Goal: Task Accomplishment & Management: Complete application form

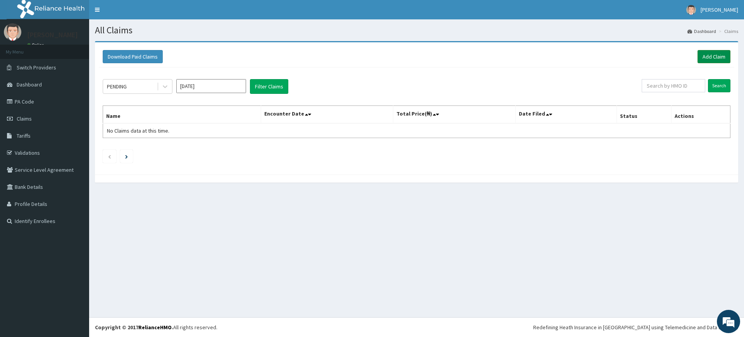
click at [704, 55] on link "Add Claim" at bounding box center [713, 56] width 33 height 13
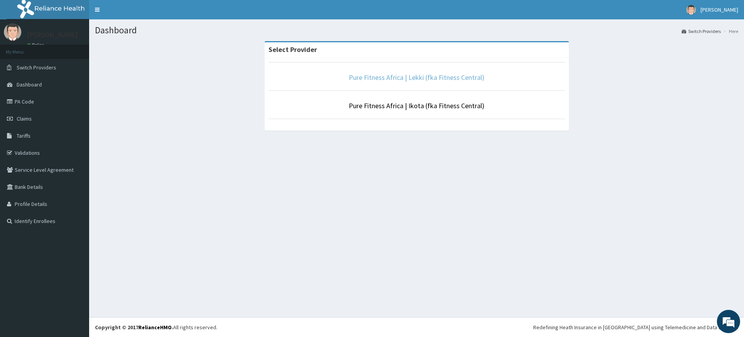
click at [403, 80] on link "Pure Fitness Africa | Lekki (fka Fitness Central)" at bounding box center [417, 77] width 136 height 9
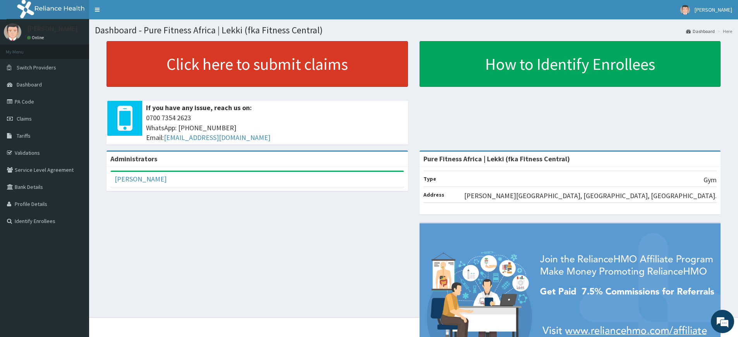
click at [315, 73] on link "Click here to submit claims" at bounding box center [257, 64] width 301 height 46
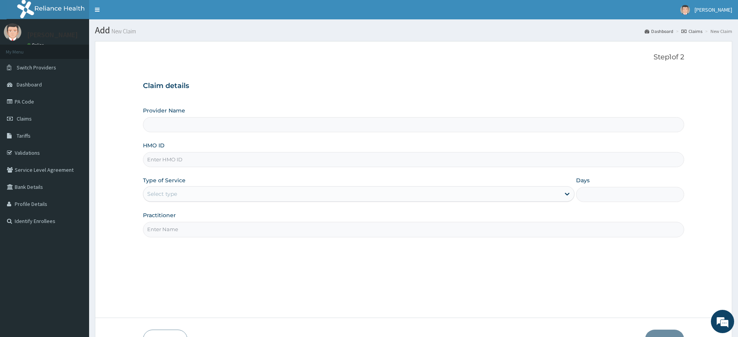
type input "Pure Fitness Africa | Lekki (fka Fitness Central)"
type input "1"
click at [195, 220] on div "Practitioner" at bounding box center [413, 224] width 541 height 26
click at [195, 227] on input "Practitioner" at bounding box center [413, 229] width 541 height 15
type input "pure fitness africaPA/"
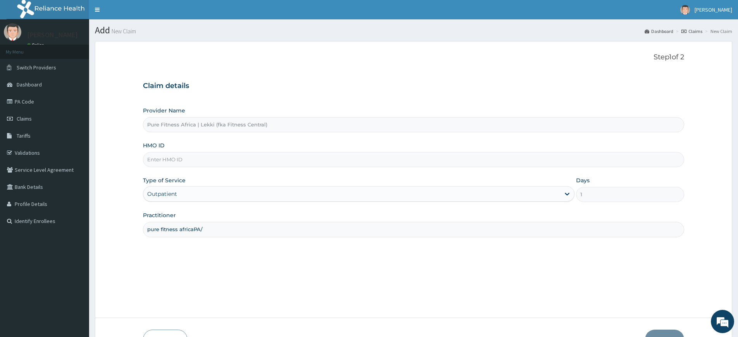
click at [222, 160] on input "HMO ID" at bounding box center [413, 159] width 541 height 15
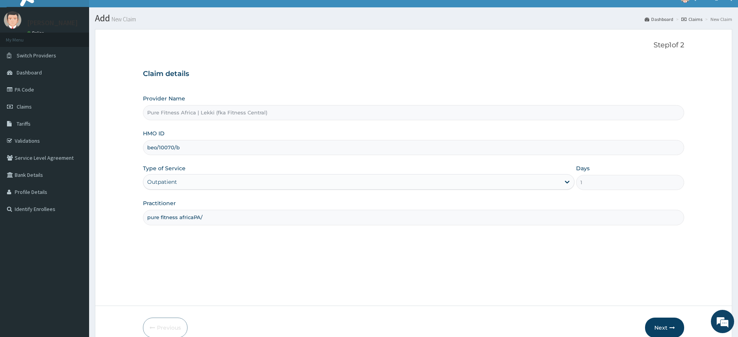
scroll to position [50, 0]
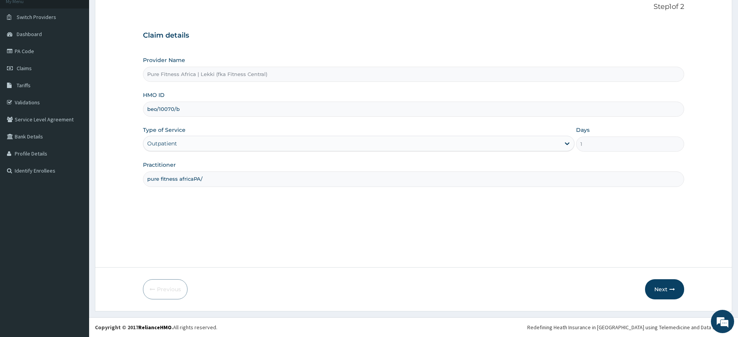
type input "beo/10070/b"
click at [641, 271] on form "Step 1 of 2 Claim details Provider Name Pure Fitness Africa | Lekki (fka Fitnes…" at bounding box center [413, 151] width 637 height 320
click at [644, 279] on form "Step 1 of 2 Claim details Provider Name Pure Fitness Africa | Lekki (fka Fitnes…" at bounding box center [413, 151] width 637 height 320
click at [648, 286] on button "Next" at bounding box center [664, 289] width 39 height 20
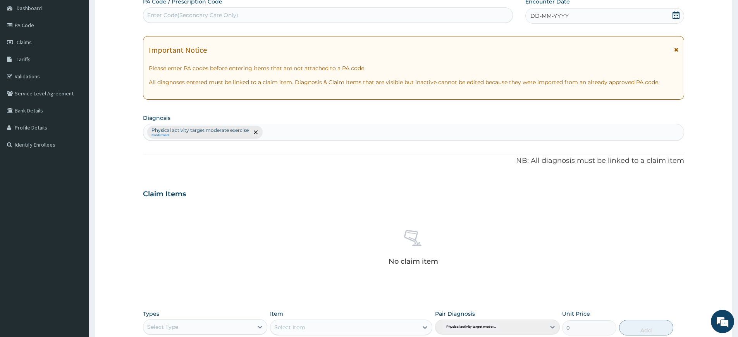
scroll to position [0, 0]
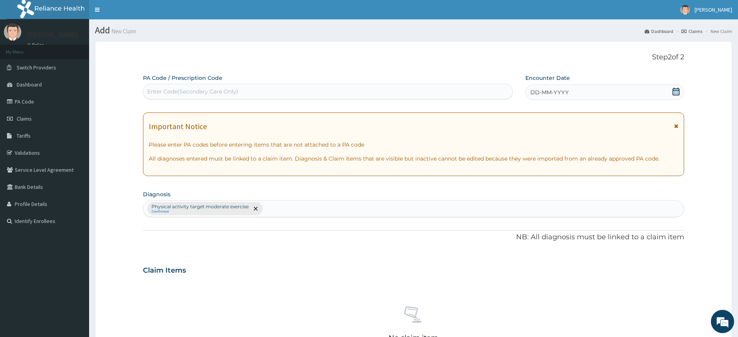
click at [310, 90] on div "Enter Code(Secondary Care Only)" at bounding box center [327, 91] width 369 height 12
type input "PA/4ABE02"
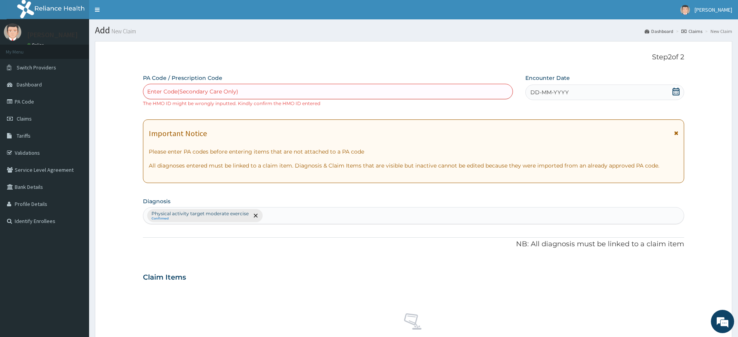
scroll to position [221, 0]
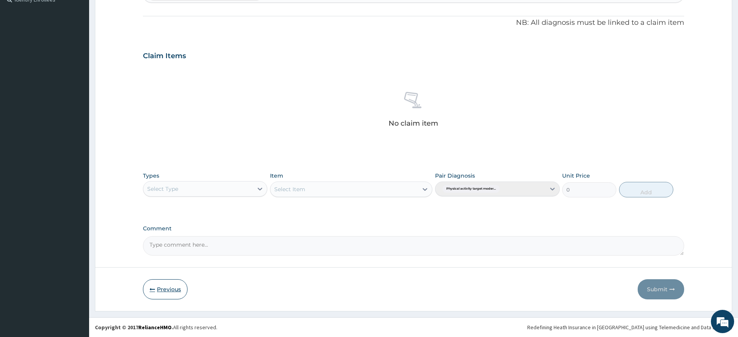
click at [164, 289] on button "Previous" at bounding box center [165, 289] width 45 height 20
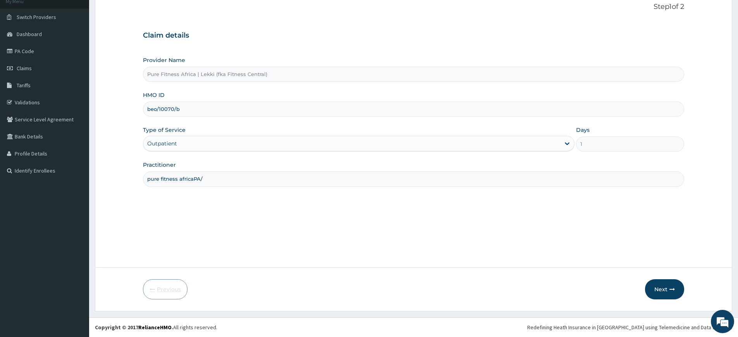
scroll to position [50, 0]
click at [153, 110] on input "beo/10070/b" at bounding box center [413, 109] width 541 height 15
type input "bpo/10070/b"
click at [670, 290] on icon "button" at bounding box center [672, 288] width 5 height 5
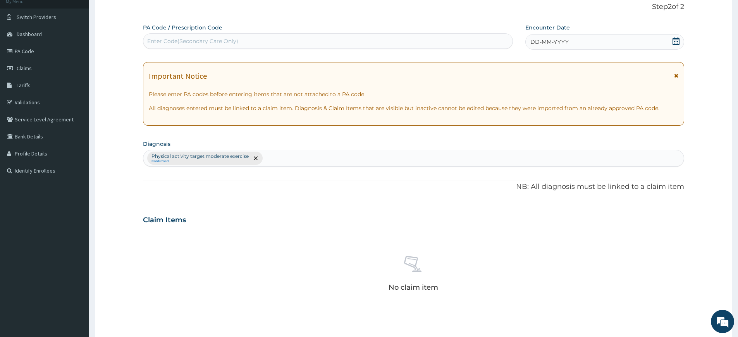
click at [164, 42] on div "Enter Code(Secondary Care Only)" at bounding box center [192, 41] width 91 height 8
type input "PA/4ABE02"
click at [541, 47] on div "DD-MM-YYYY" at bounding box center [604, 41] width 158 height 15
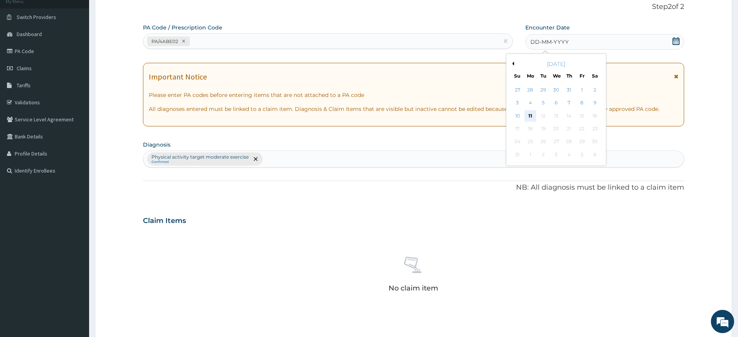
click at [532, 112] on div "11" at bounding box center [531, 116] width 12 height 12
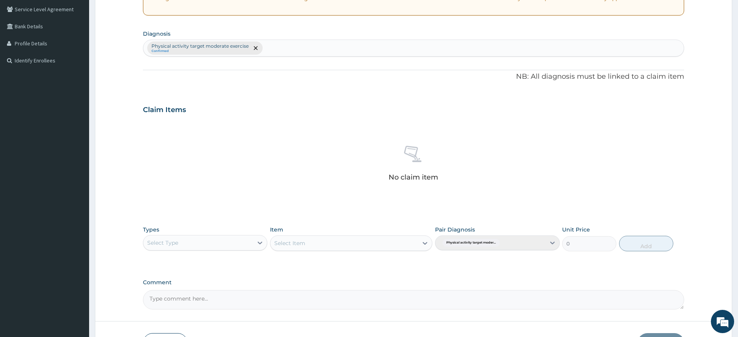
scroll to position [214, 0]
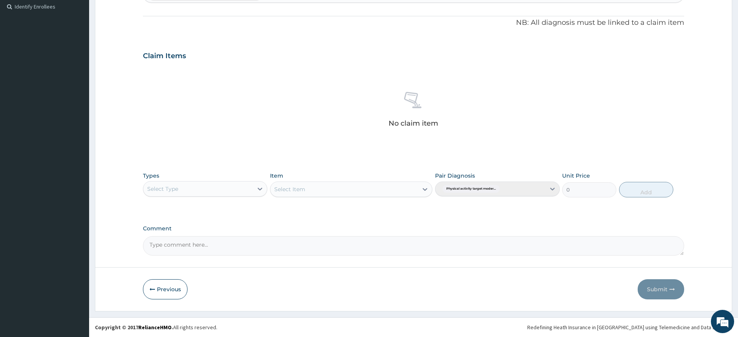
click at [249, 186] on div "Select Type" at bounding box center [198, 189] width 110 height 12
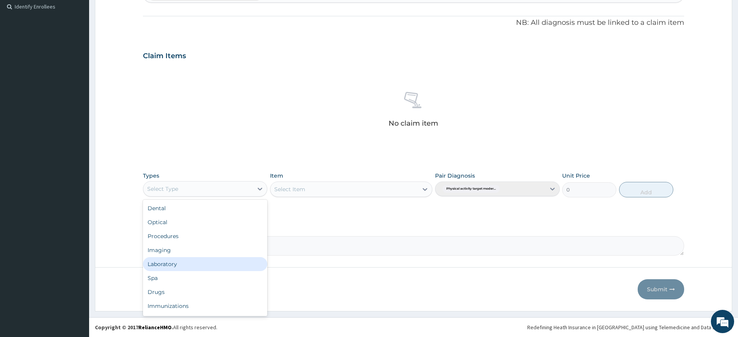
scroll to position [26, 0]
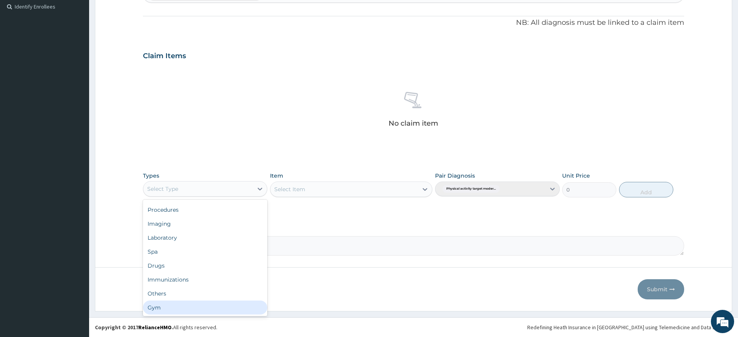
click at [201, 307] on div "Gym" at bounding box center [205, 307] width 124 height 14
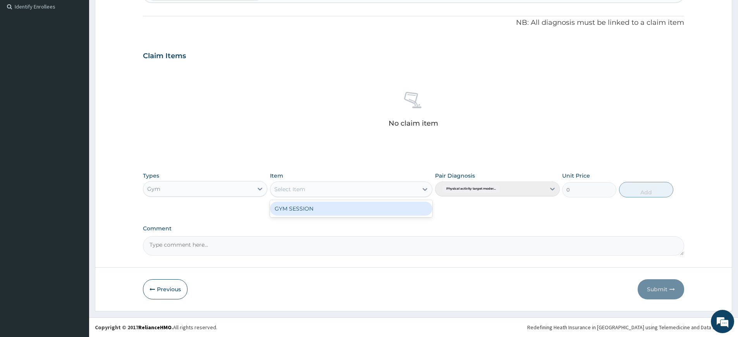
click at [325, 188] on div "Select Item" at bounding box center [344, 189] width 148 height 12
click at [329, 202] on div "GYM SESSION" at bounding box center [351, 208] width 162 height 14
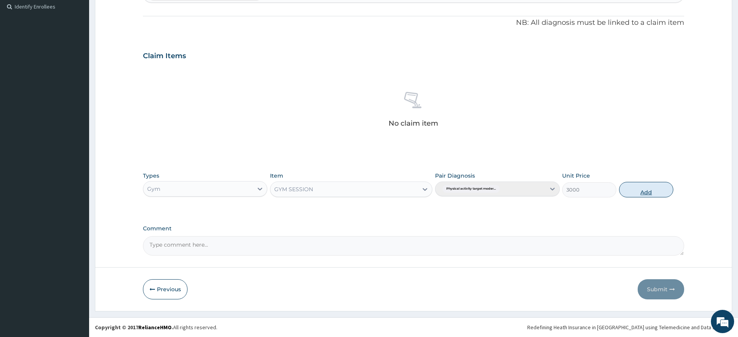
click at [646, 188] on button "Add" at bounding box center [646, 189] width 54 height 15
type input "0"
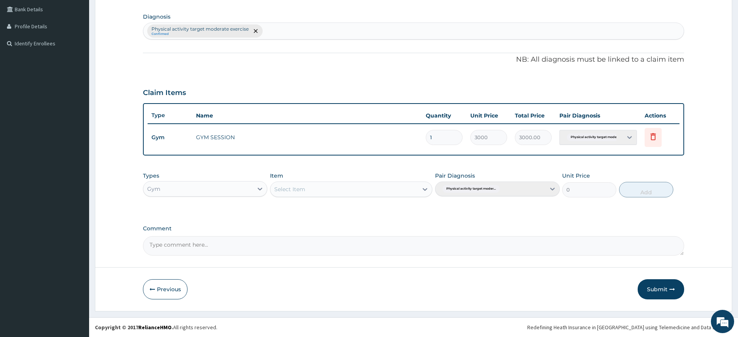
scroll to position [177, 0]
click at [654, 283] on button "Submit" at bounding box center [661, 289] width 46 height 20
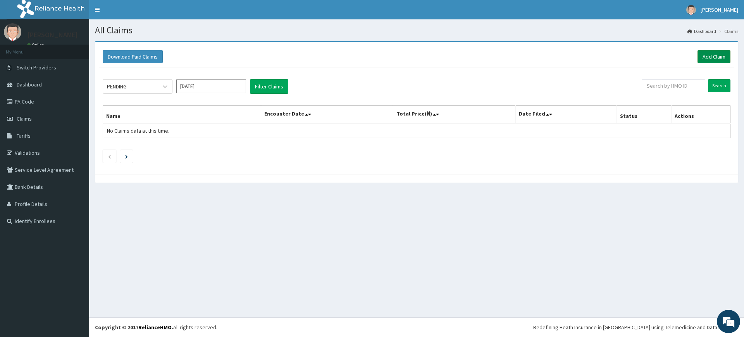
click at [708, 58] on link "Add Claim" at bounding box center [713, 56] width 33 height 13
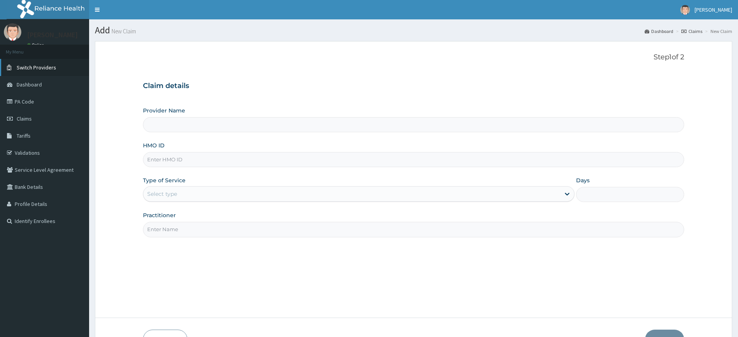
type input "Pure Fitness Africa | Lekki (fka Fitness Central)"
type input "1"
click at [157, 232] on input "Practitioner" at bounding box center [413, 229] width 541 height 15
type input "pure fitness africa"
click at [210, 157] on input "HMO ID" at bounding box center [413, 159] width 541 height 15
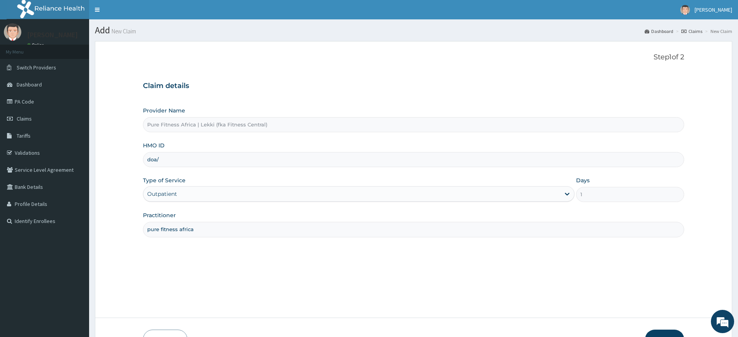
type input "DOA/10053/A"
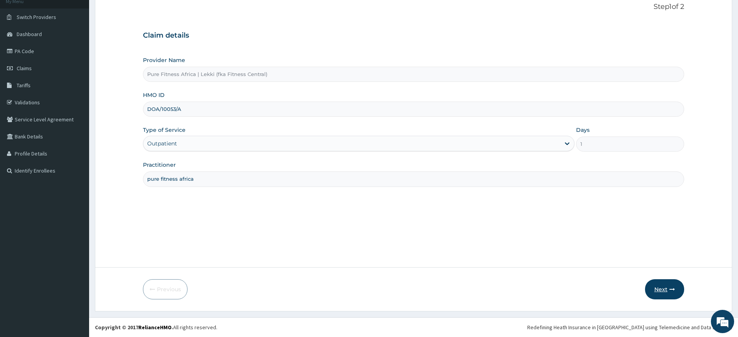
click at [676, 284] on button "Next" at bounding box center [664, 289] width 39 height 20
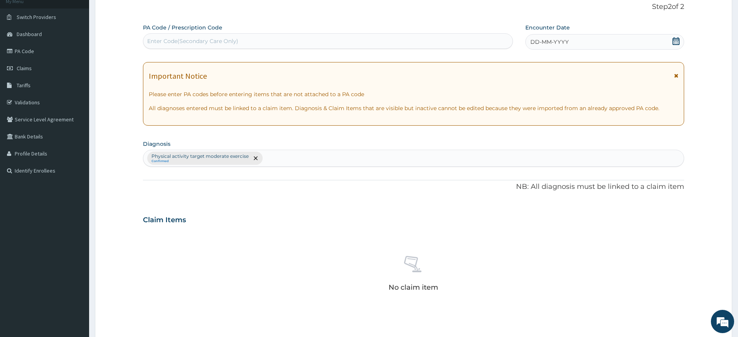
click at [282, 36] on div "Enter Code(Secondary Care Only)" at bounding box center [327, 41] width 369 height 12
type input "PA/F8A25D"
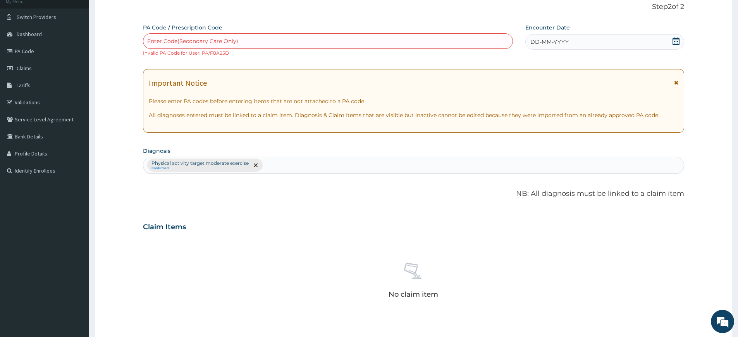
scroll to position [221, 0]
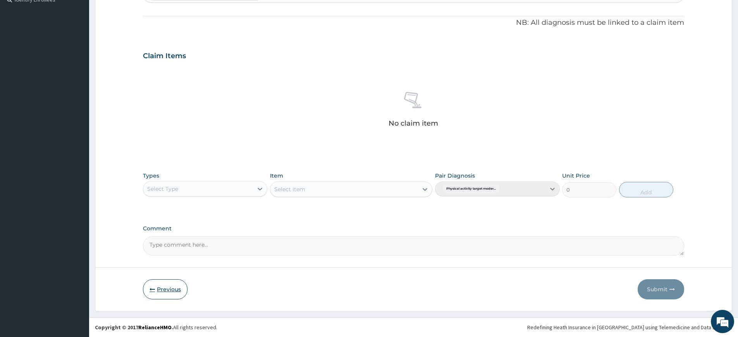
click at [157, 292] on button "Previous" at bounding box center [165, 289] width 45 height 20
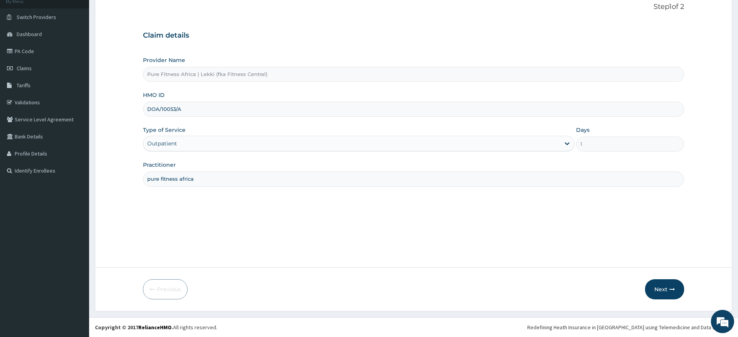
click at [176, 109] on input "DOA/10053/A" at bounding box center [413, 109] width 541 height 15
type input "DOA/10057/A"
click at [671, 289] on icon "button" at bounding box center [672, 288] width 5 height 5
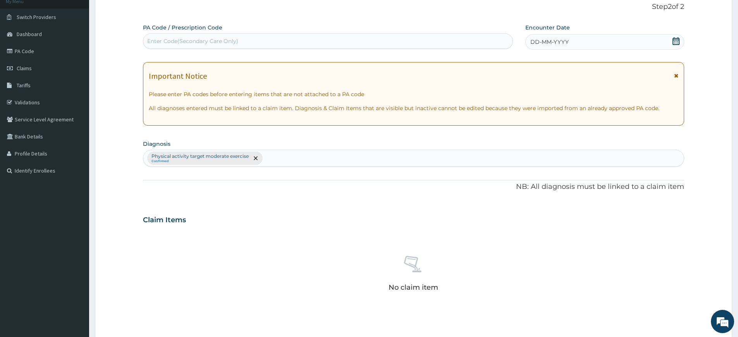
click at [192, 41] on div "Enter Code(Secondary Care Only)" at bounding box center [192, 41] width 91 height 8
type input "PA/F8A25D"
click at [596, 44] on div "DD-MM-YYYY" at bounding box center [604, 41] width 158 height 15
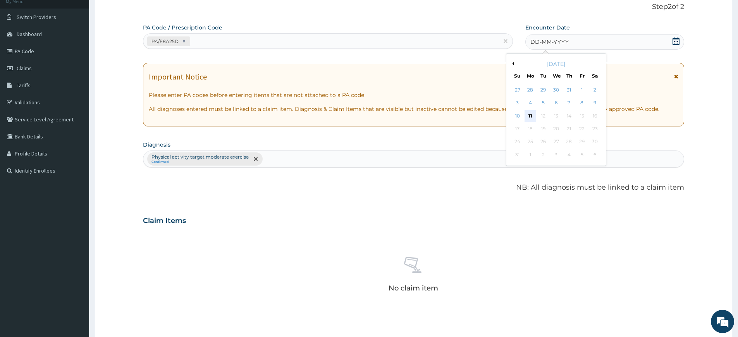
click at [533, 116] on div "11" at bounding box center [531, 116] width 12 height 12
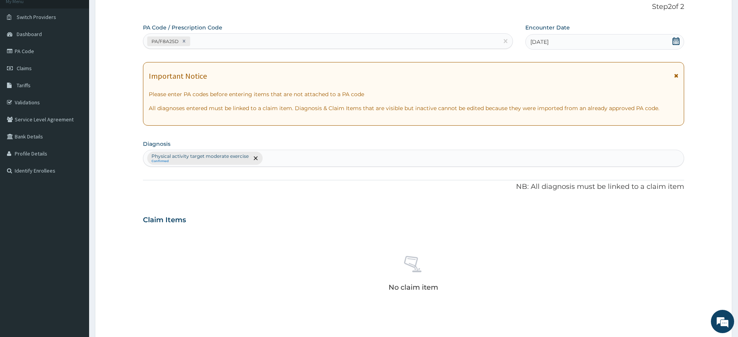
scroll to position [214, 0]
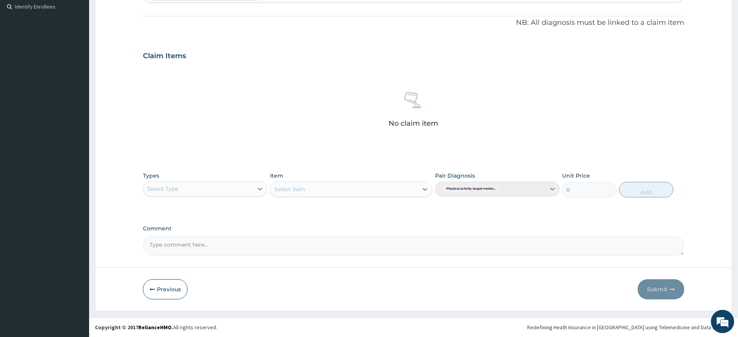
click at [246, 192] on div "Select Type" at bounding box center [198, 189] width 110 height 12
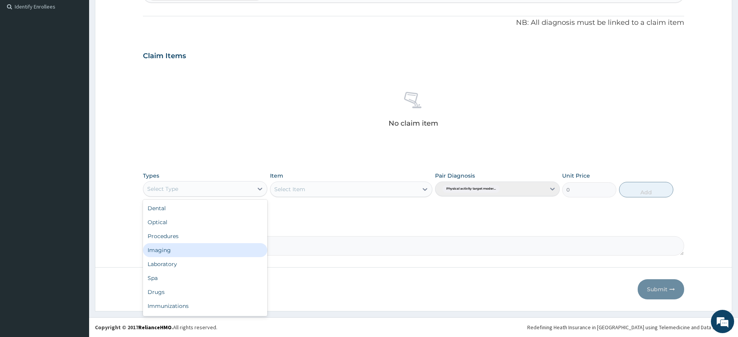
scroll to position [26, 0]
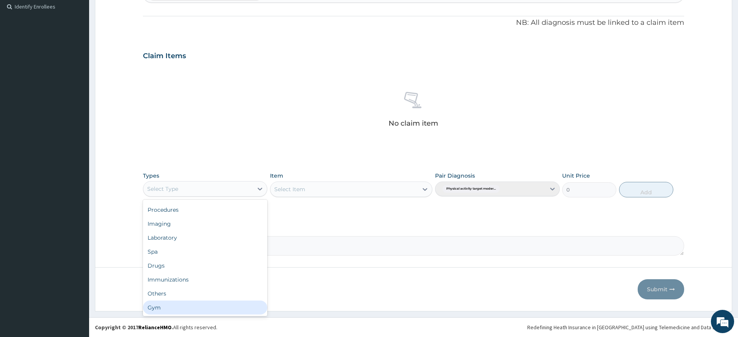
click at [239, 310] on div "Gym" at bounding box center [205, 307] width 124 height 14
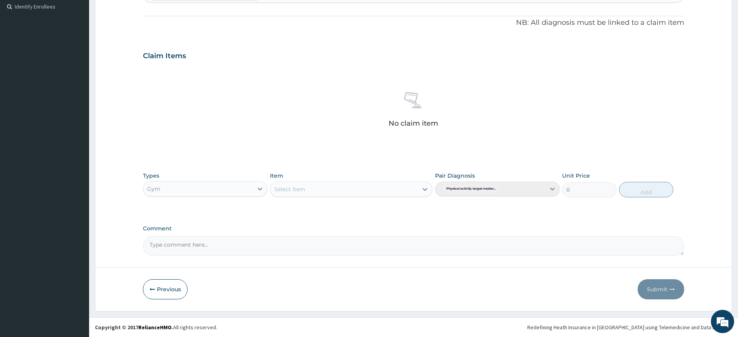
click at [376, 184] on div "Select Item" at bounding box center [344, 189] width 148 height 12
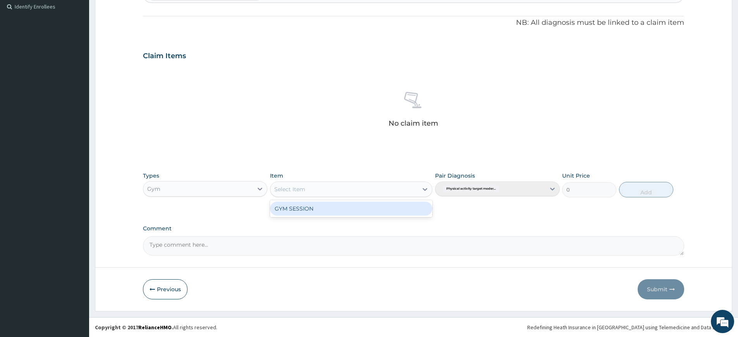
click at [377, 208] on div "GYM SESSION" at bounding box center [351, 208] width 162 height 14
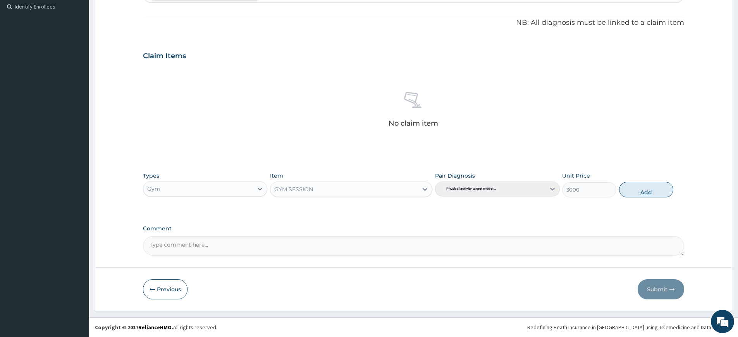
click at [655, 188] on button "Add" at bounding box center [646, 189] width 54 height 15
type input "0"
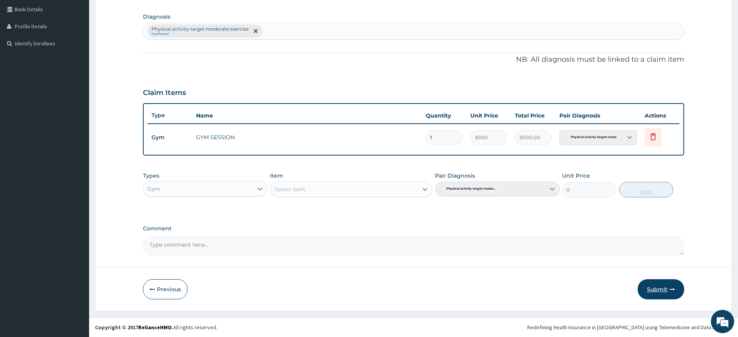
click at [656, 295] on button "Submit" at bounding box center [661, 289] width 46 height 20
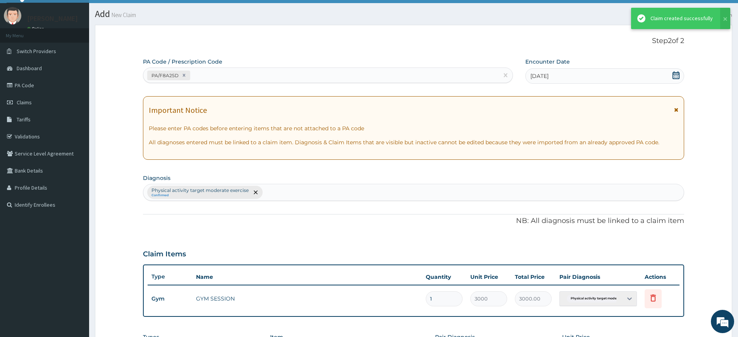
scroll to position [177, 0]
